Goal: Information Seeking & Learning: Learn about a topic

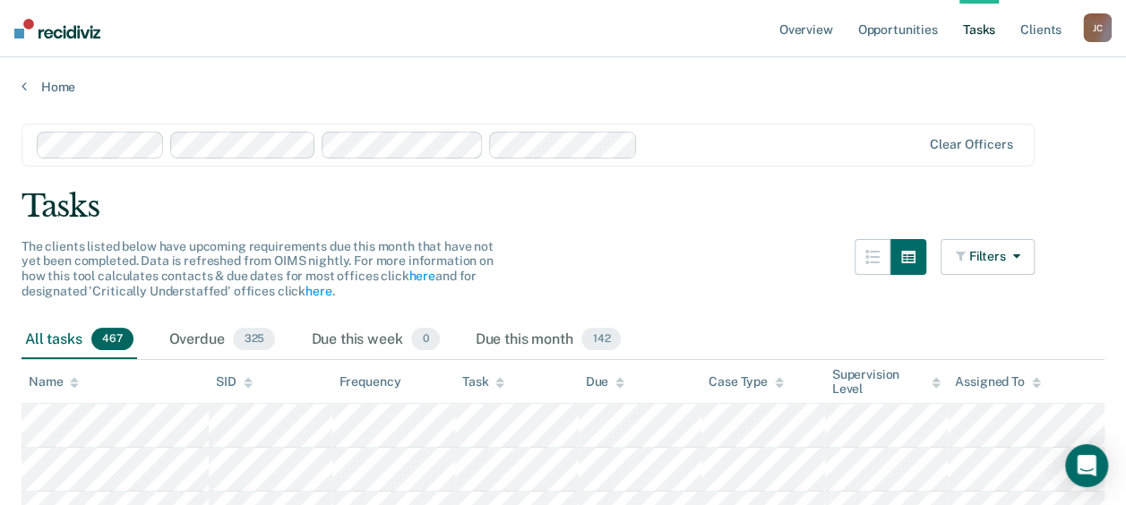
drag, startPoint x: 362, startPoint y: 0, endPoint x: 195, endPoint y: 174, distance: 240.8
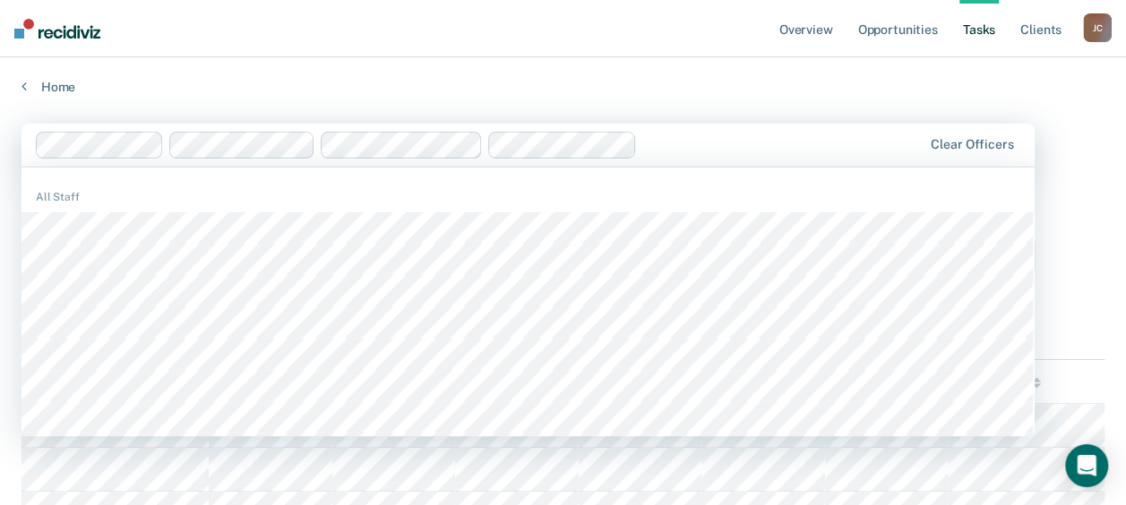
click at [816, 65] on div "Home" at bounding box center [563, 76] width 1126 height 38
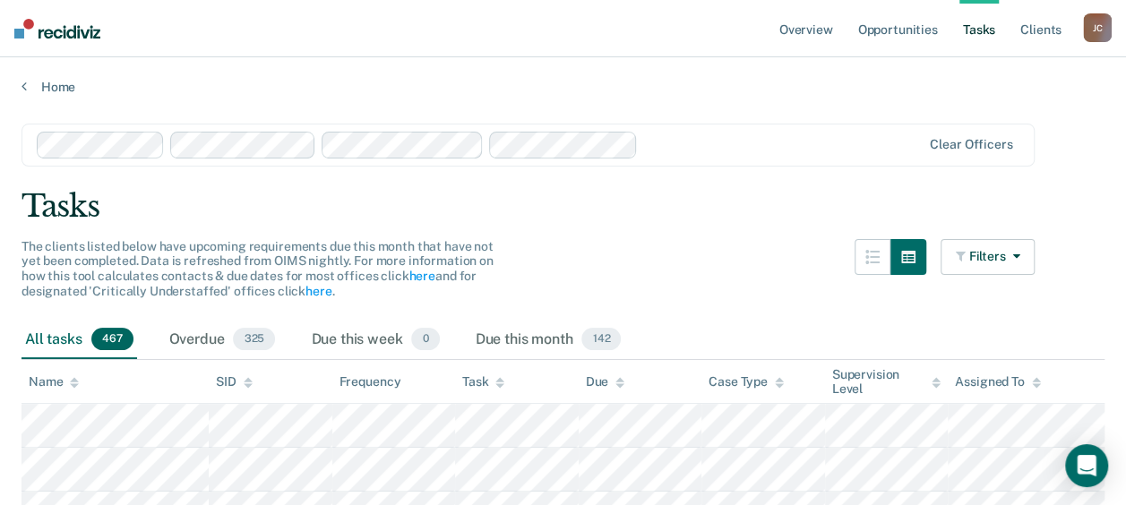
click at [964, 157] on div "Clear officers" at bounding box center [528, 145] width 1013 height 43
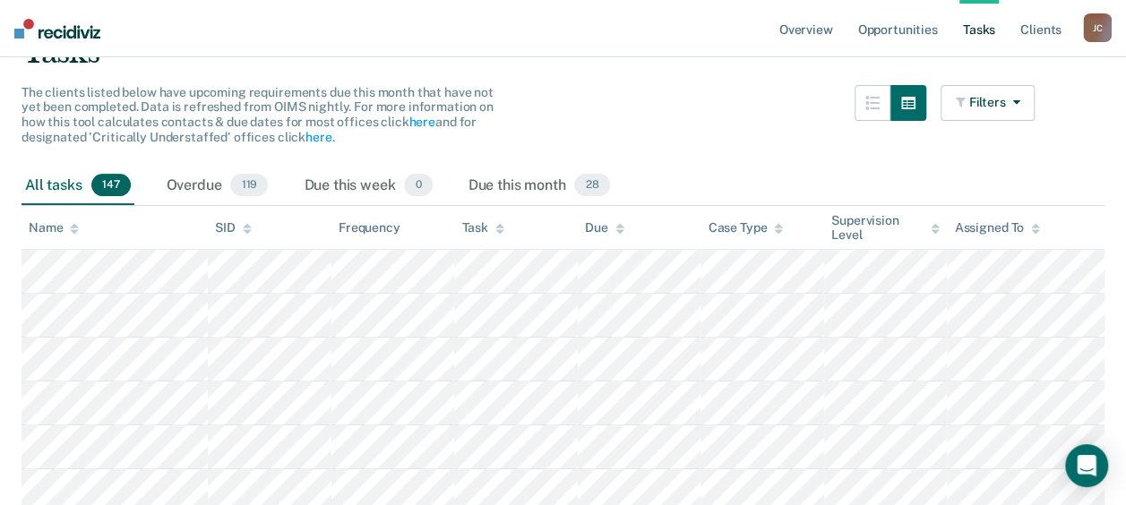
scroll to position [179, 0]
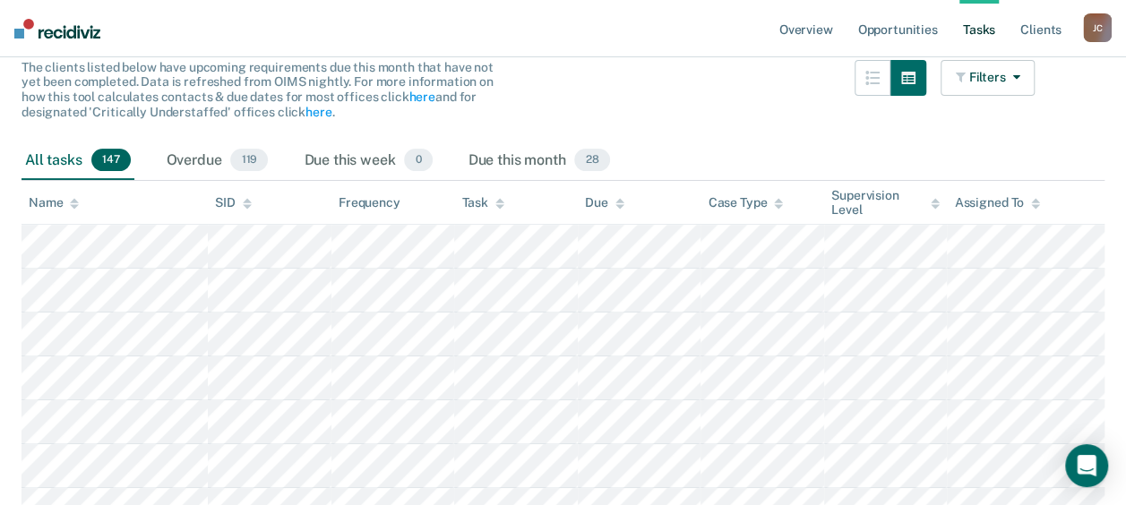
click at [52, 204] on div "Name" at bounding box center [54, 202] width 50 height 15
click at [61, 206] on div "Name" at bounding box center [54, 202] width 50 height 15
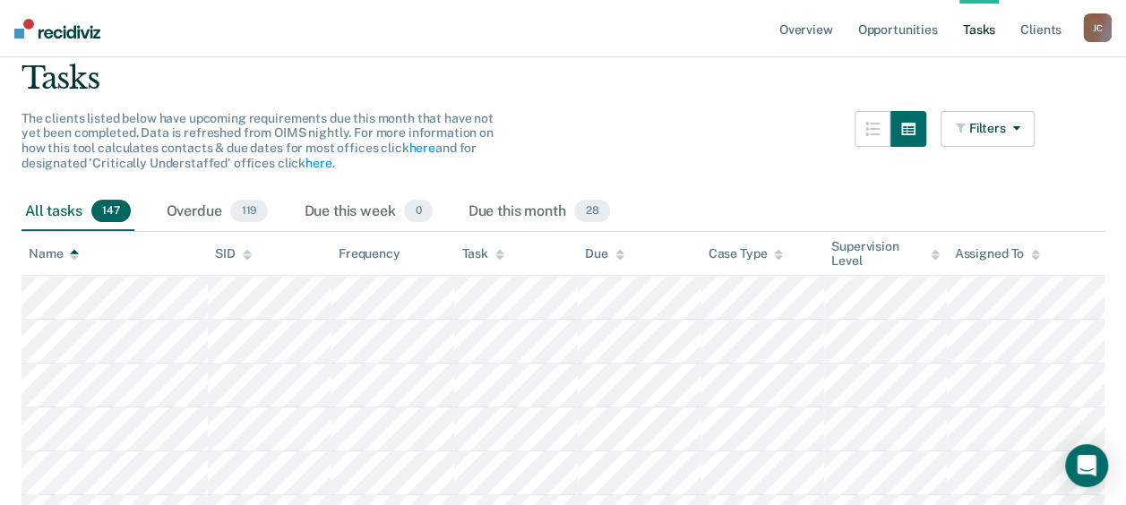
scroll to position [0, 0]
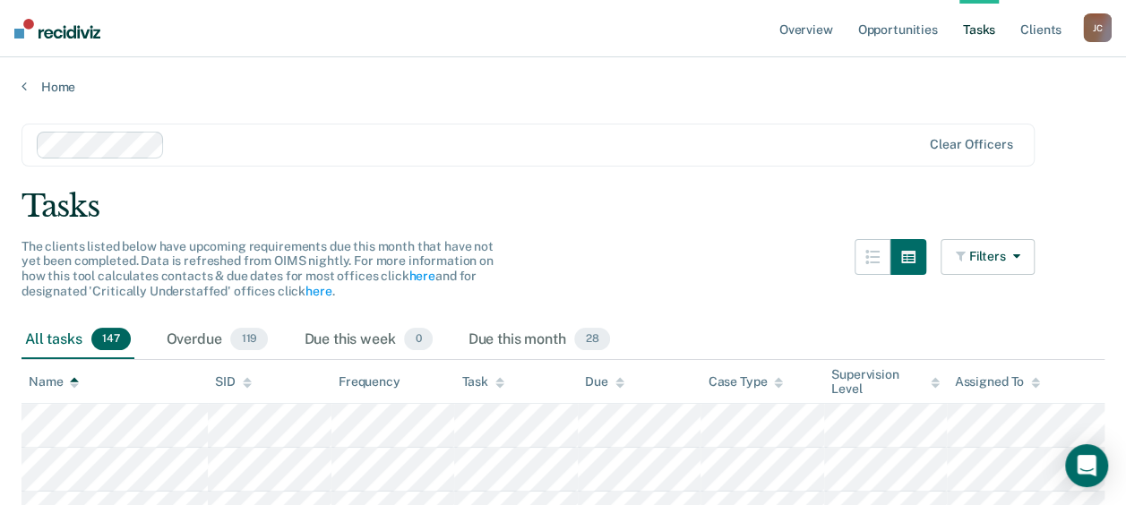
click at [78, 389] on th "Name" at bounding box center [115, 382] width 186 height 44
click at [73, 384] on icon at bounding box center [74, 385] width 9 height 4
click at [994, 258] on button "Filters" at bounding box center [988, 257] width 95 height 36
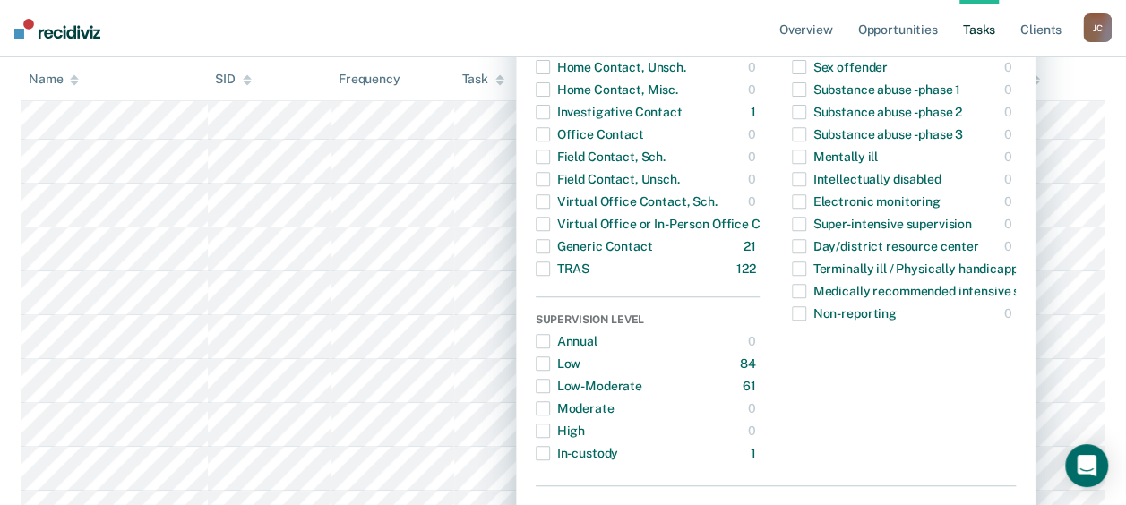
scroll to position [179, 0]
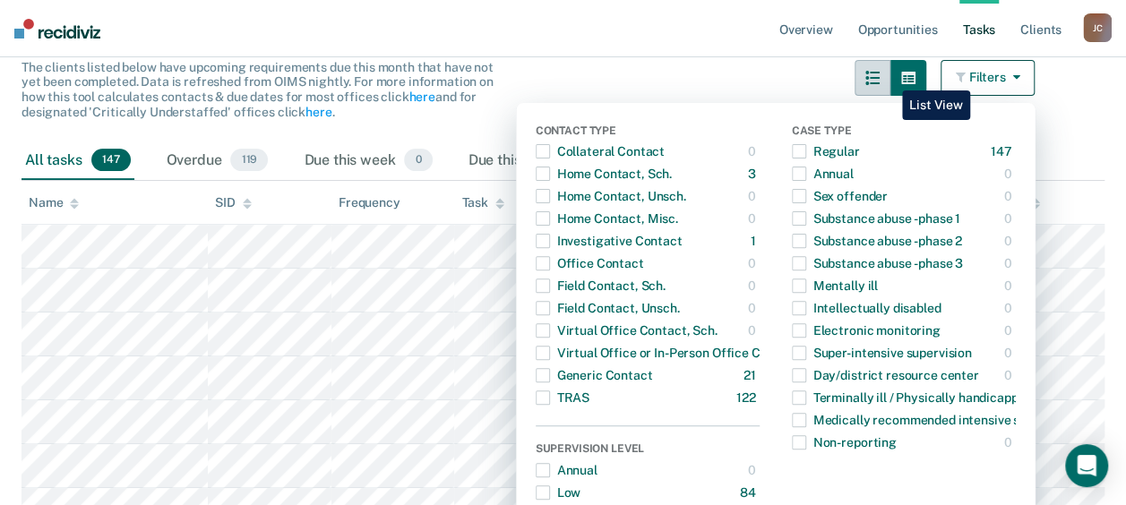
click at [880, 77] on icon "button" at bounding box center [873, 78] width 14 height 14
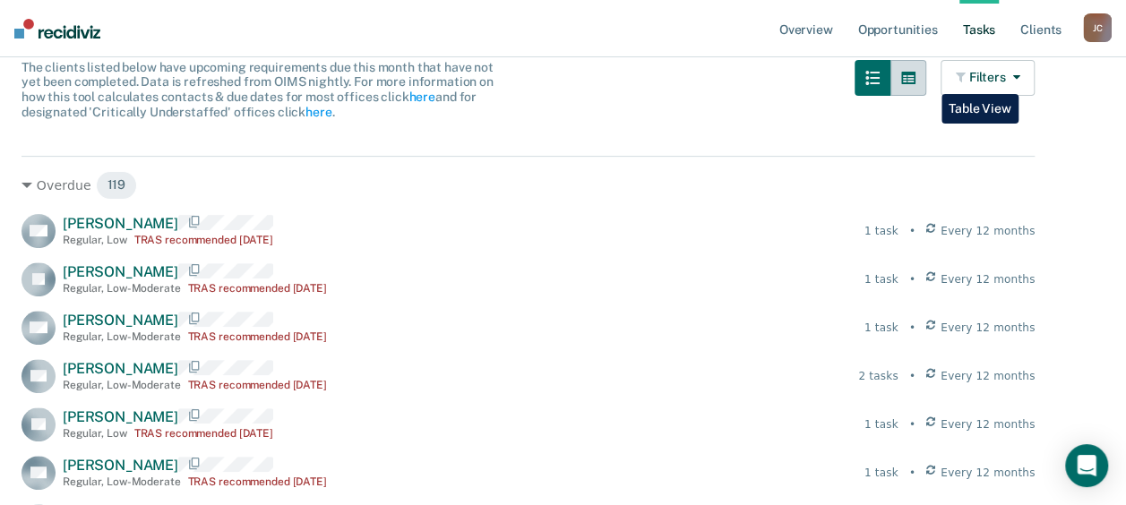
click at [916, 81] on icon "button" at bounding box center [908, 78] width 14 height 13
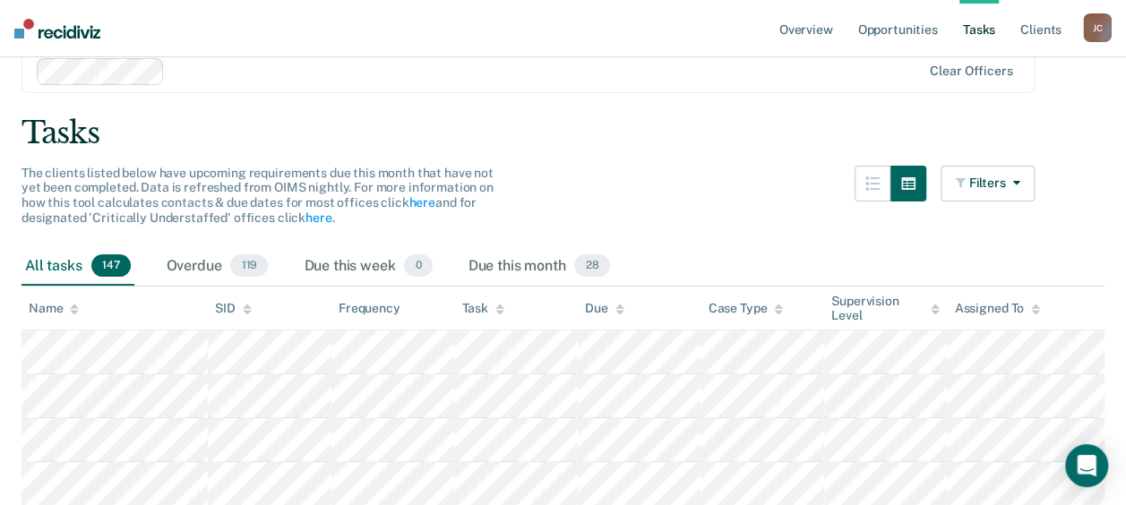
scroll to position [0, 0]
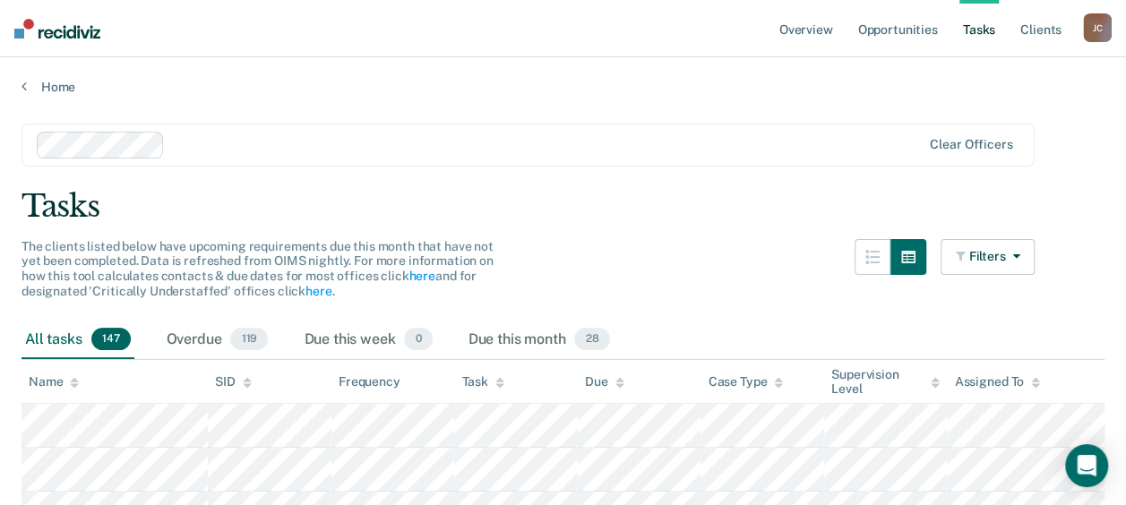
click at [978, 35] on link "Tasks" at bounding box center [979, 28] width 39 height 57
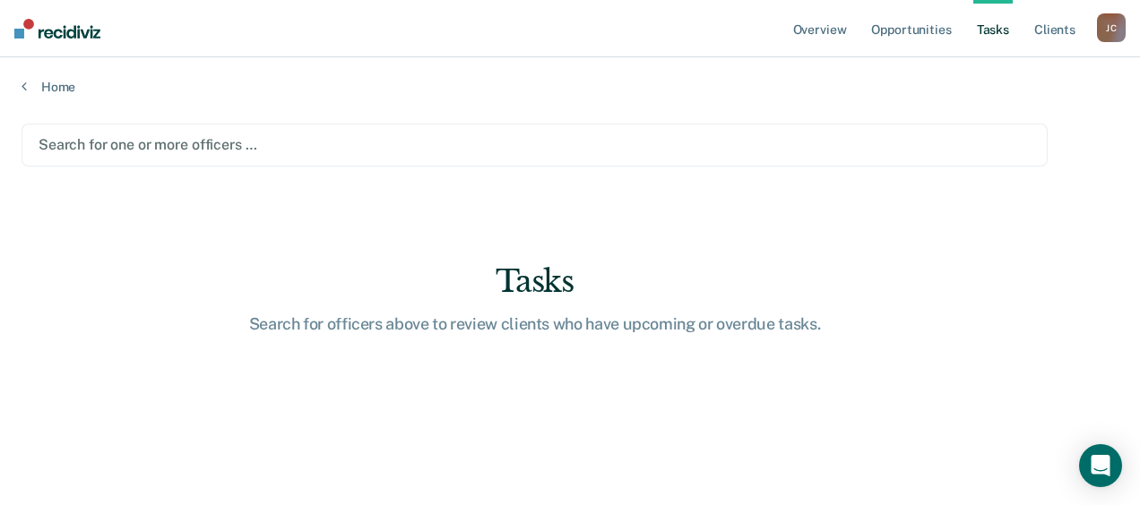
click at [300, 130] on div "Search for one or more officers …" at bounding box center [535, 145] width 1026 height 43
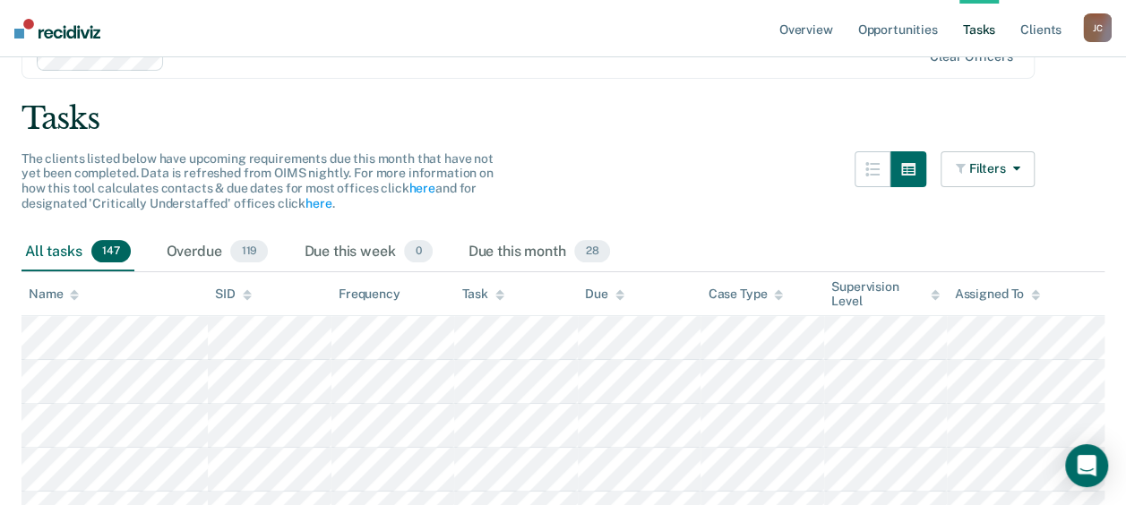
scroll to position [90, 0]
click at [996, 171] on button "Filters" at bounding box center [988, 168] width 95 height 36
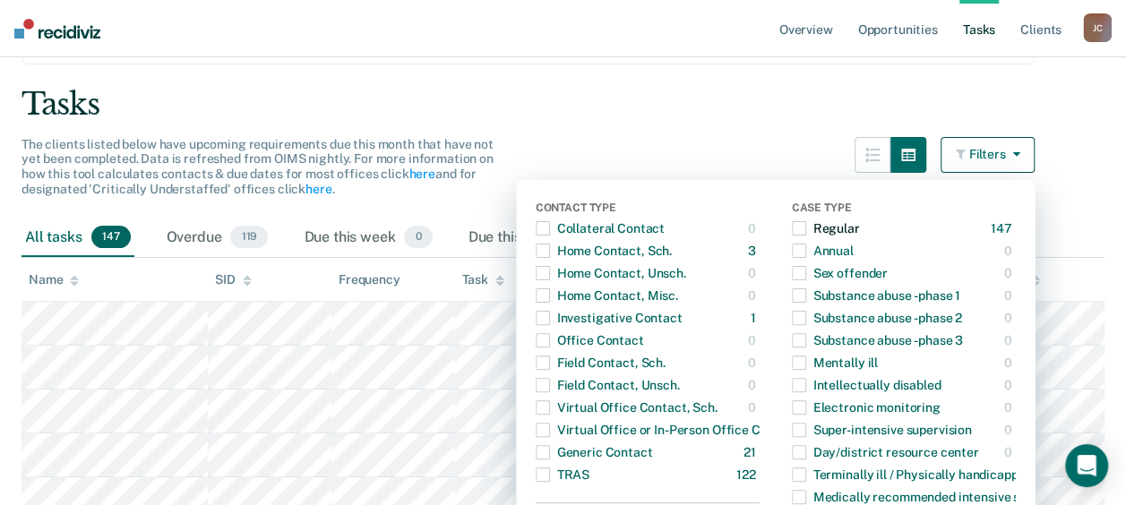
scroll to position [0, 0]
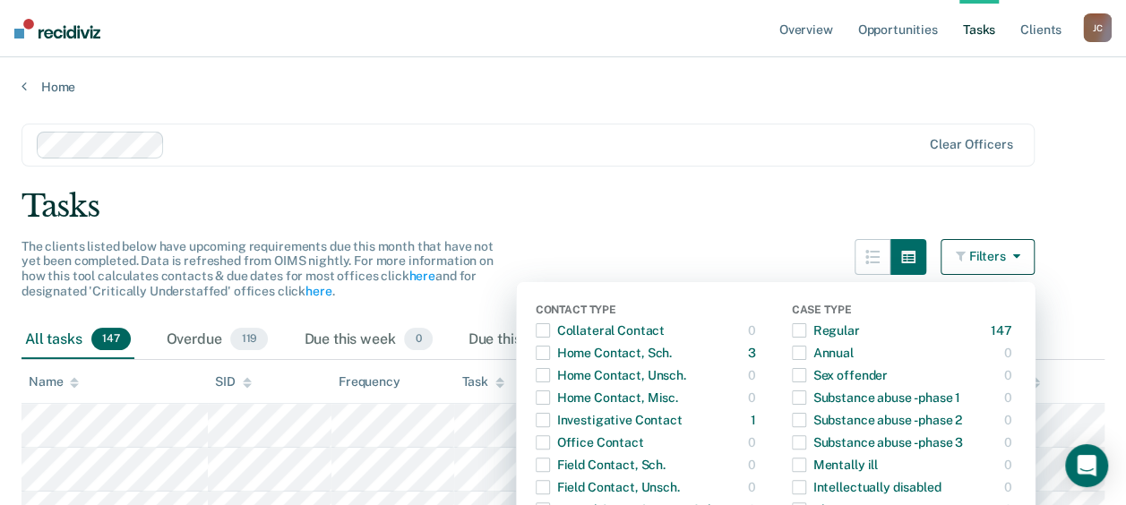
click at [825, 197] on div "Tasks" at bounding box center [563, 206] width 1083 height 37
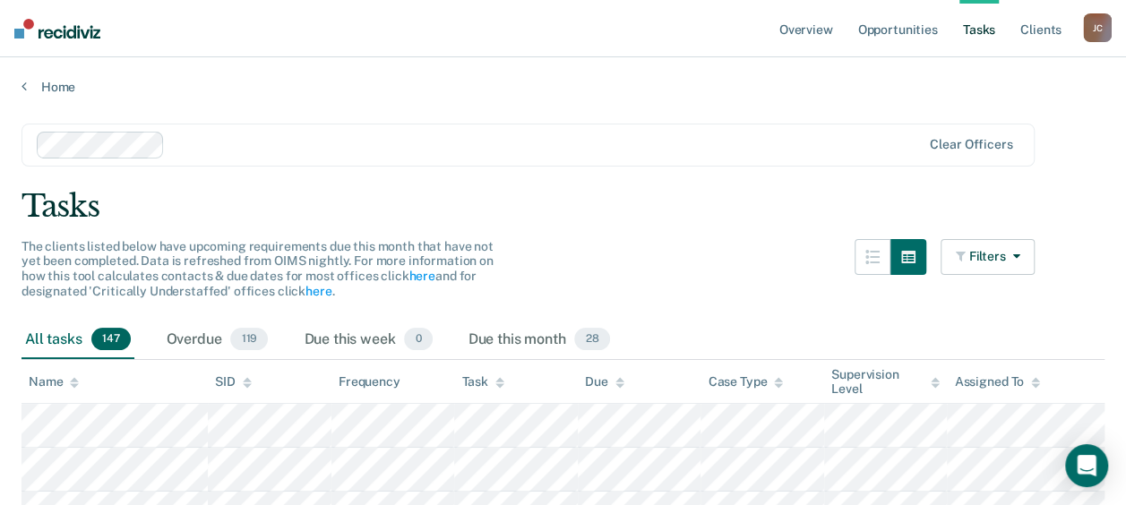
click at [1107, 30] on div "[PERSON_NAME]" at bounding box center [1097, 27] width 29 height 29
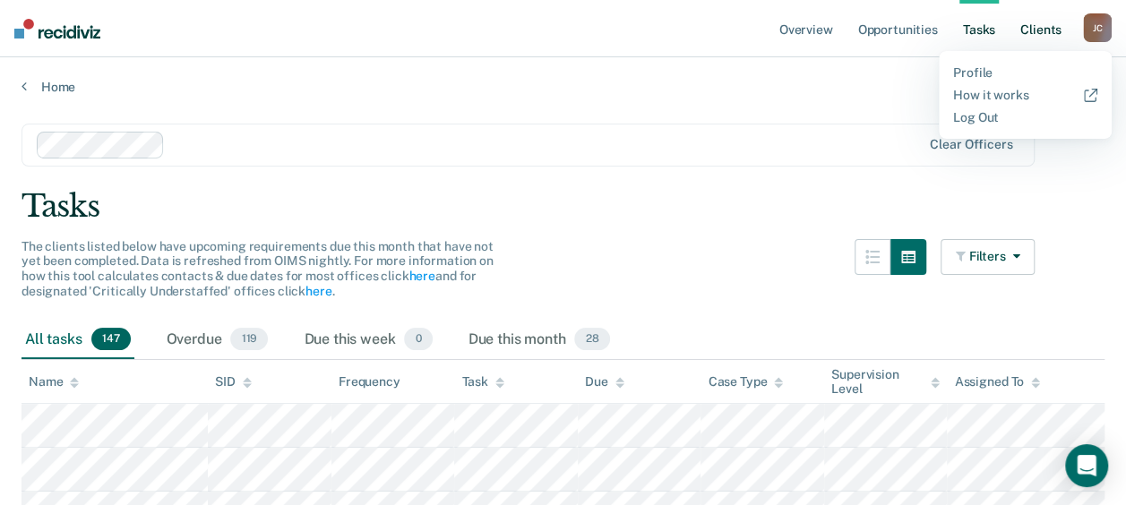
click at [1041, 30] on link "Client s" at bounding box center [1041, 28] width 48 height 57
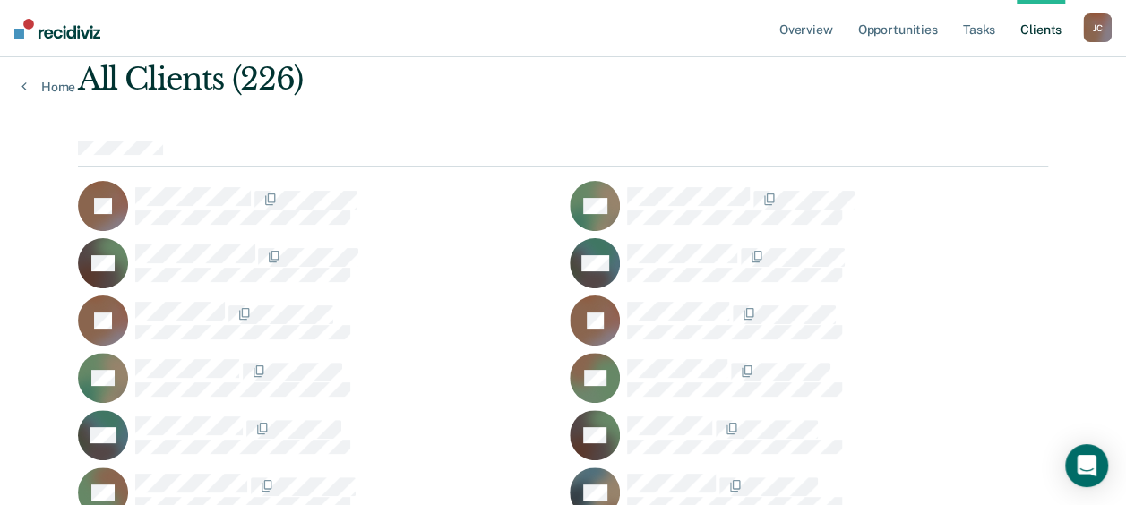
scroll to position [179, 0]
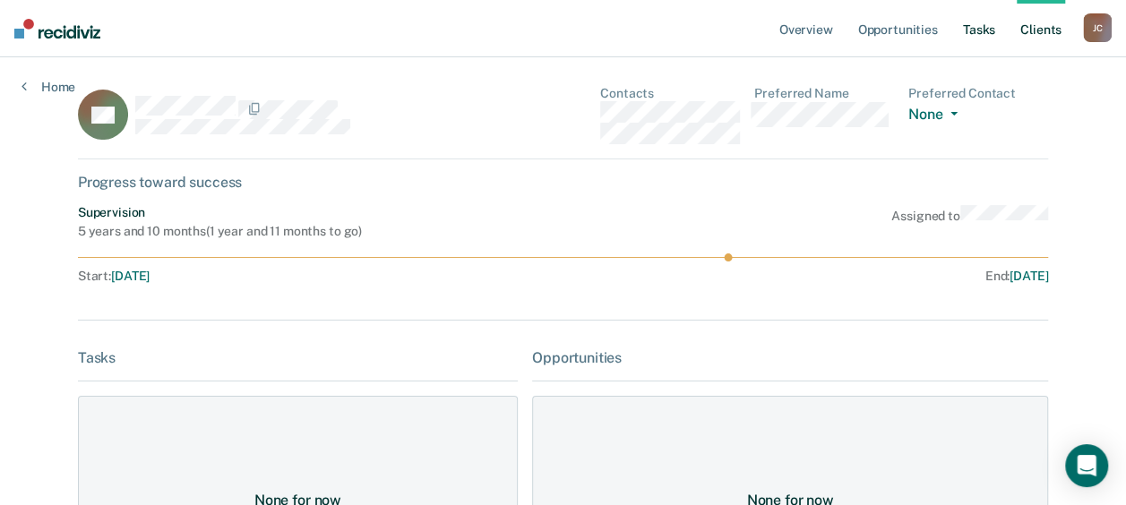
click at [971, 30] on link "Tasks" at bounding box center [979, 28] width 39 height 57
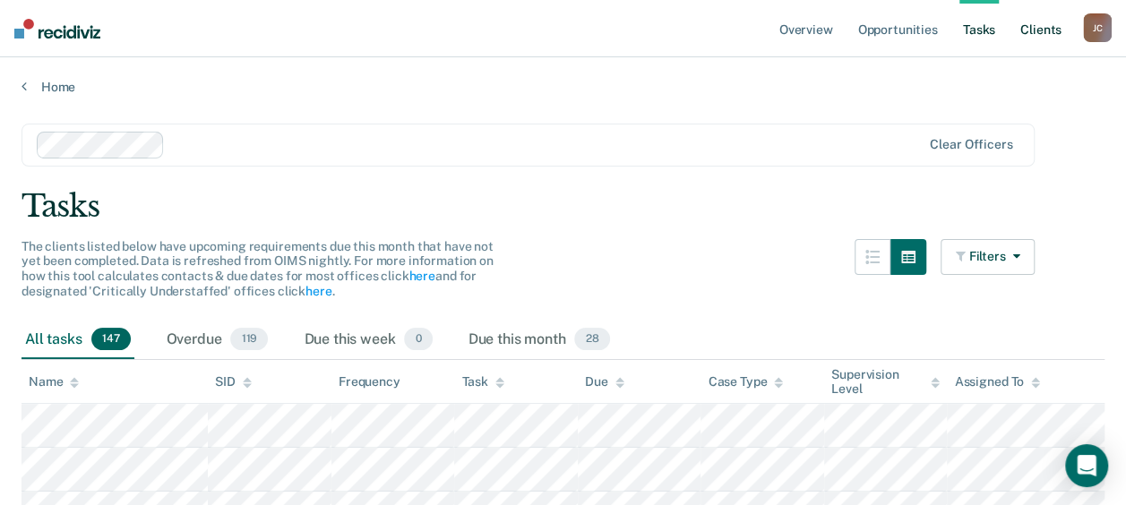
click at [1037, 30] on link "Client s" at bounding box center [1041, 28] width 48 height 57
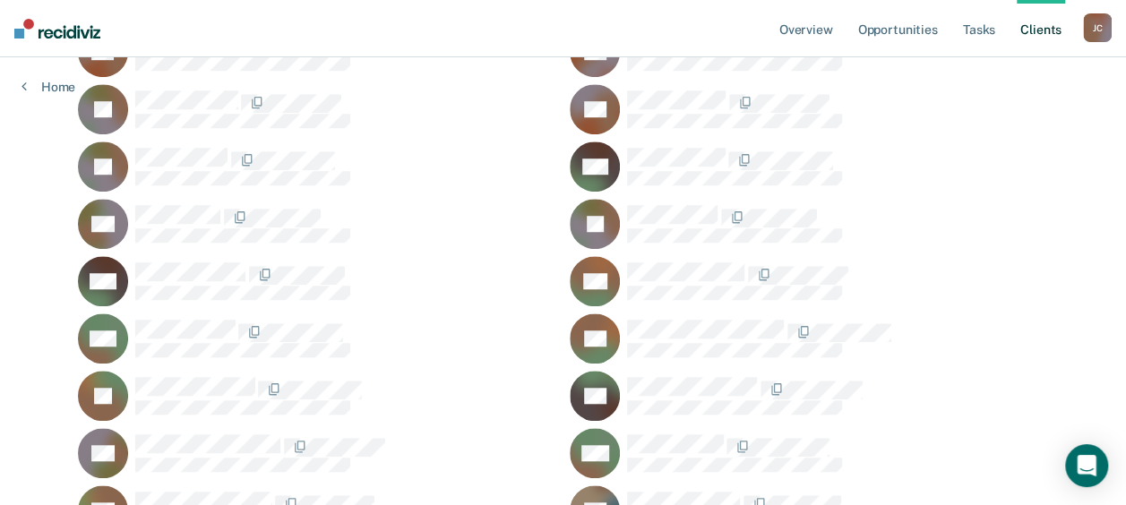
scroll to position [627, 0]
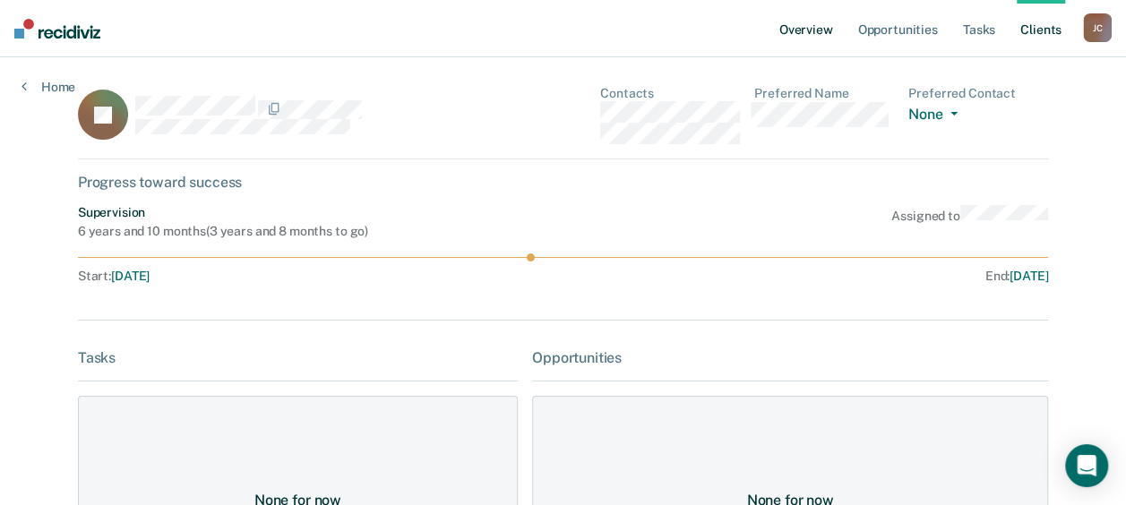
click at [813, 34] on link "Overview" at bounding box center [806, 28] width 61 height 57
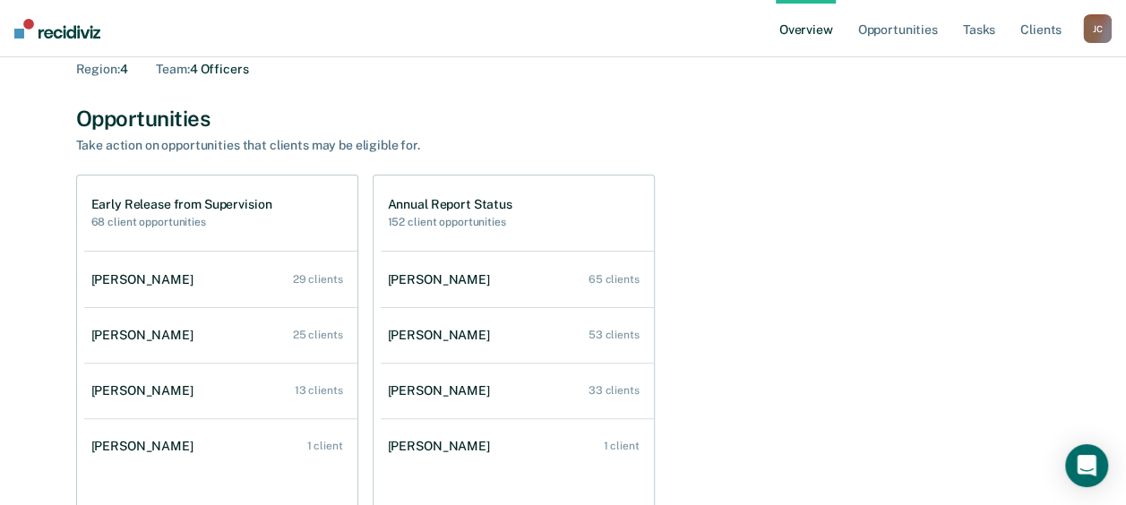
scroll to position [179, 0]
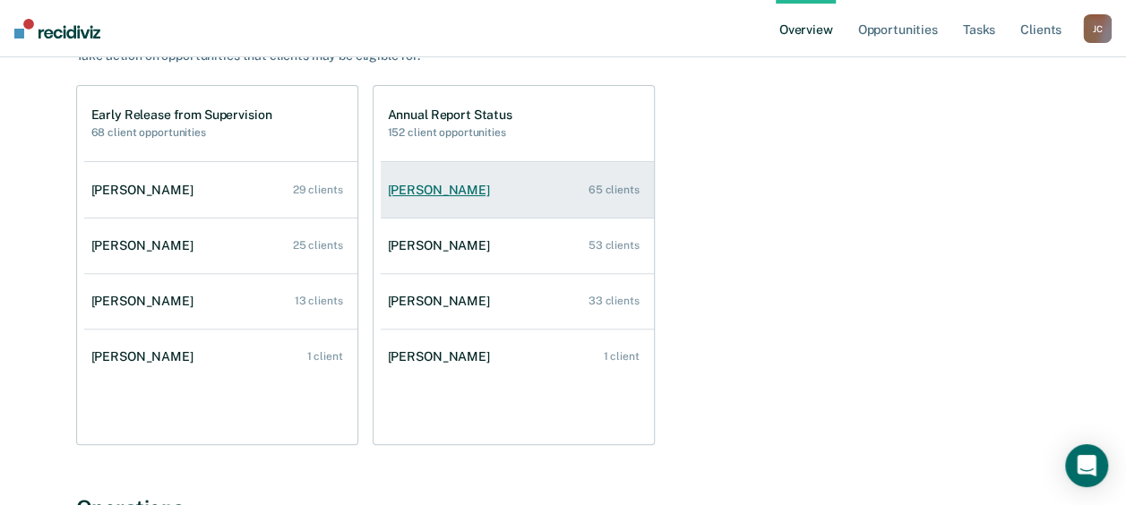
click at [444, 194] on div "[PERSON_NAME]" at bounding box center [442, 190] width 109 height 15
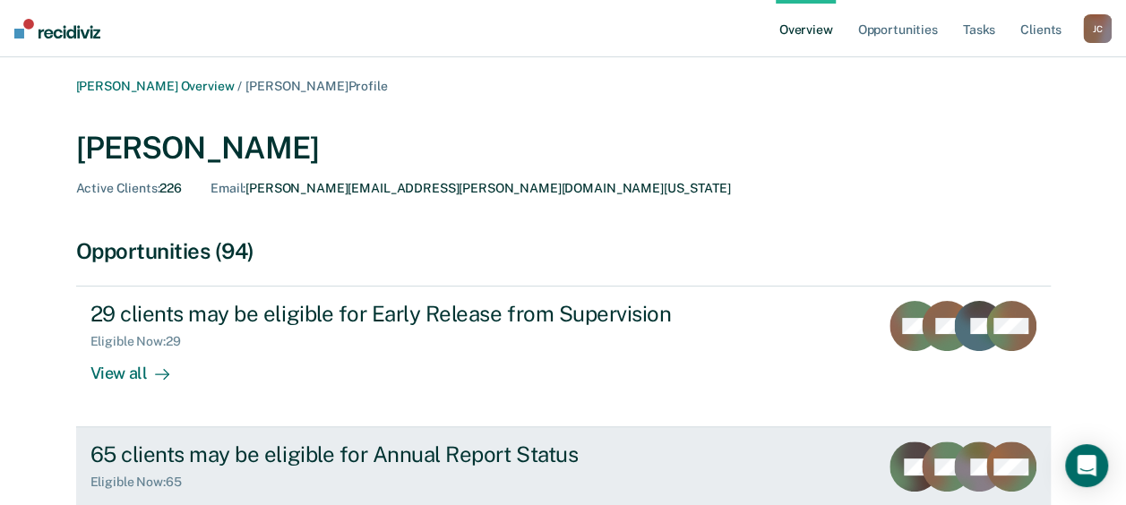
click at [349, 448] on div "65 clients may be eligible for Annual Report Status" at bounding box center [404, 455] width 629 height 26
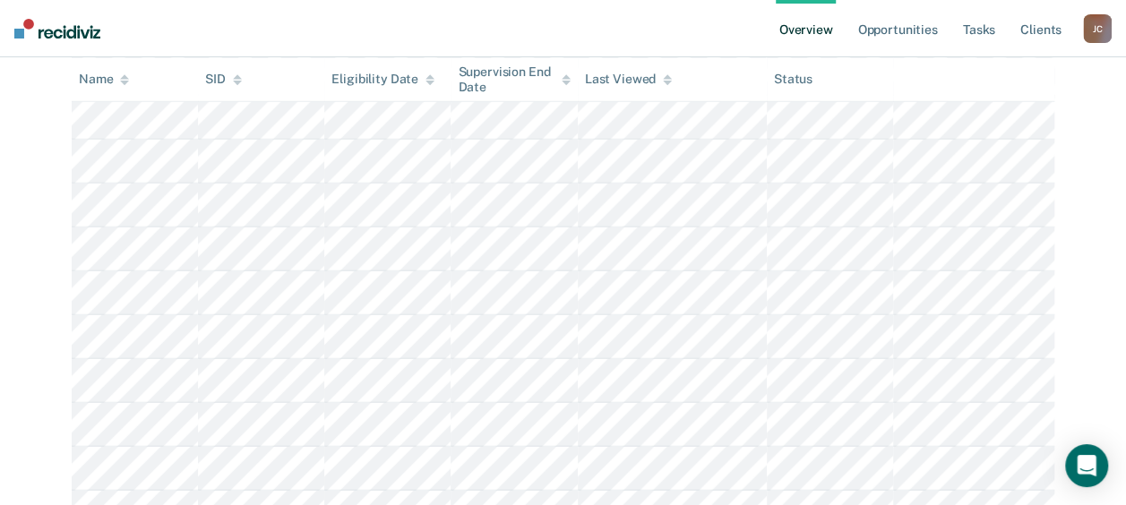
scroll to position [2509, 0]
